Goal: Information Seeking & Learning: Learn about a topic

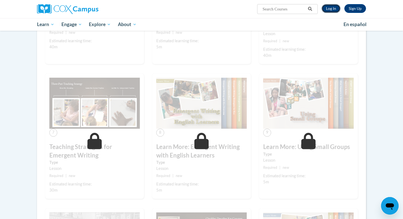
click at [334, 10] on link "Log In" at bounding box center [331, 8] width 19 height 9
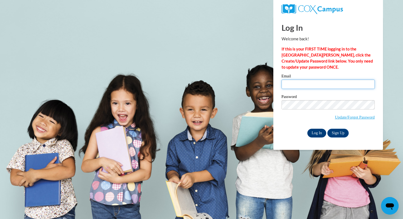
type input "cgwilson@corinth.k12.ms.us"
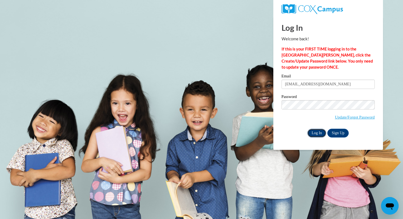
click at [319, 132] on input "Log In" at bounding box center [316, 133] width 19 height 9
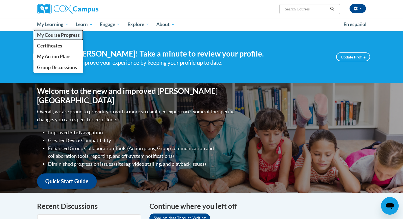
click at [58, 35] on span "My Course Progress" at bounding box center [58, 35] width 43 height 6
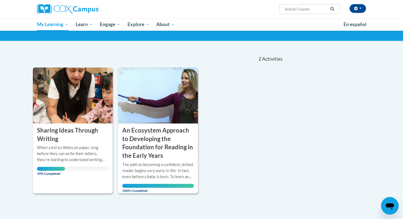
scroll to position [60, 0]
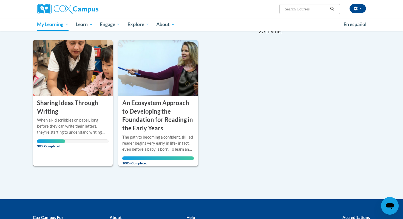
click at [64, 150] on div "COURSE Sharing Ideas Through Writing More Info Open When a kid scribbles on pap…" at bounding box center [73, 103] width 80 height 126
click at [73, 101] on h3 "Sharing Ideas Through Writing" at bounding box center [73, 107] width 72 height 17
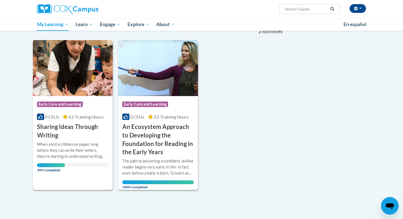
click at [89, 88] on img at bounding box center [73, 68] width 80 height 56
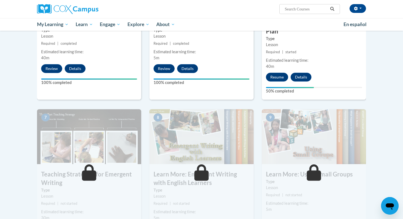
scroll to position [340, 0]
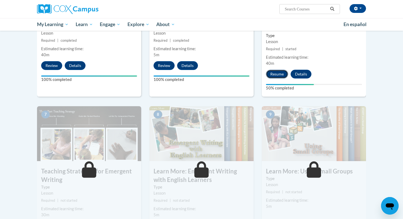
click at [277, 70] on button "Resume" at bounding box center [277, 74] width 22 height 9
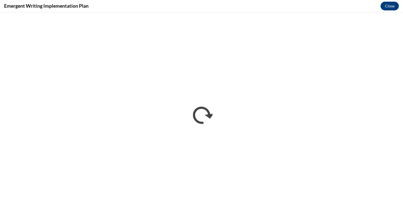
scroll to position [0, 0]
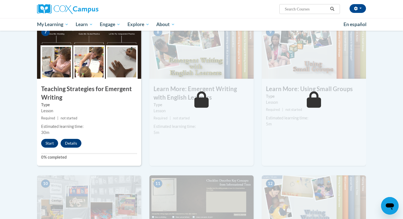
scroll to position [486, 0]
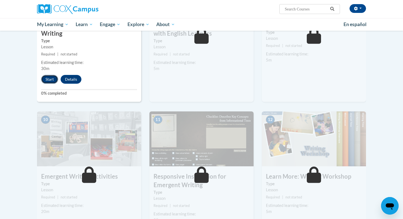
click at [50, 75] on button "Start" at bounding box center [49, 79] width 17 height 9
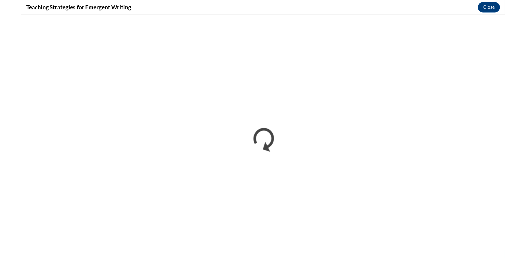
scroll to position [0, 0]
